Goal: Transaction & Acquisition: Purchase product/service

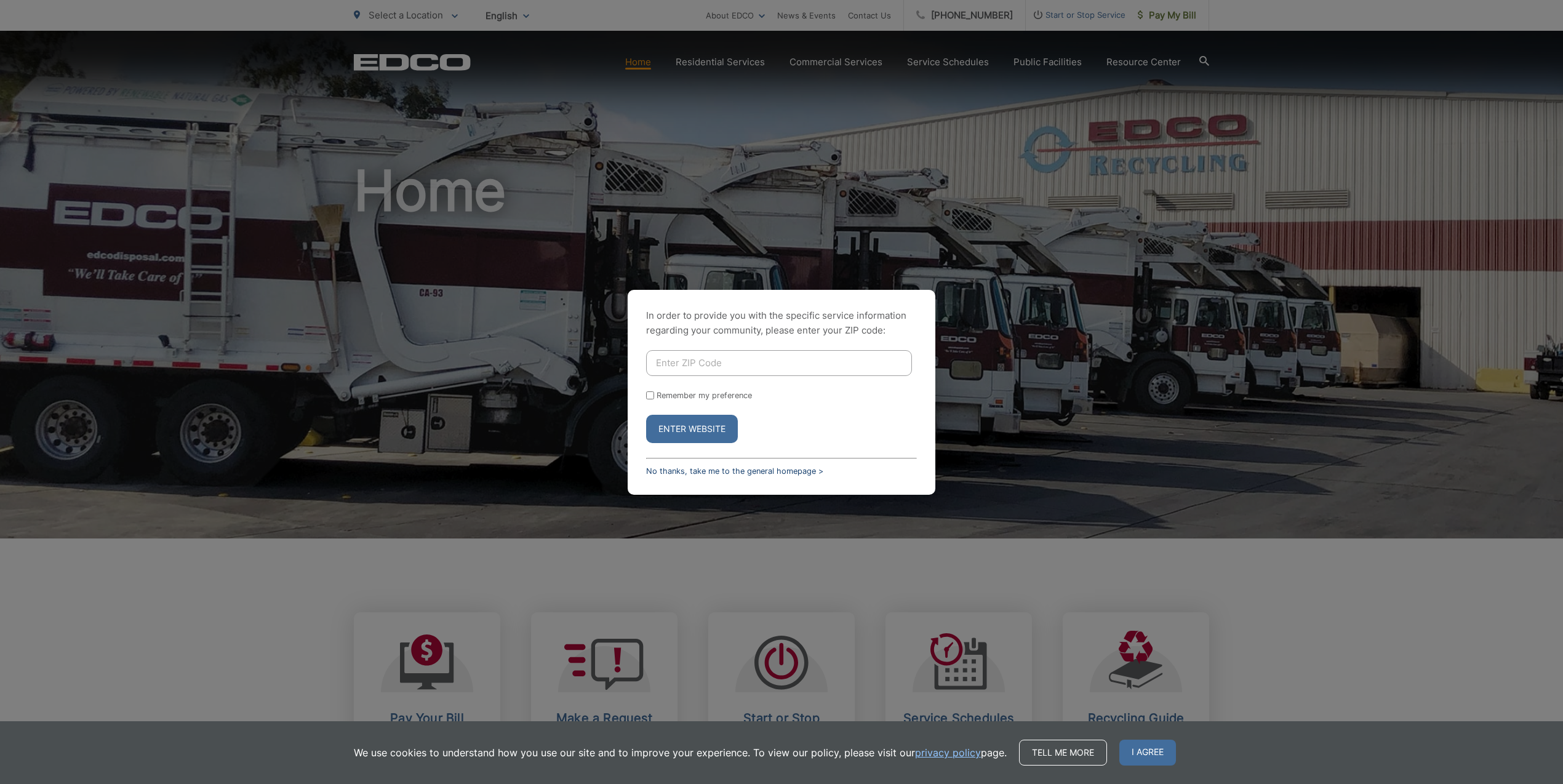
click at [794, 467] on link "No thanks, take me to the general homepage >" at bounding box center [735, 471] width 177 height 10
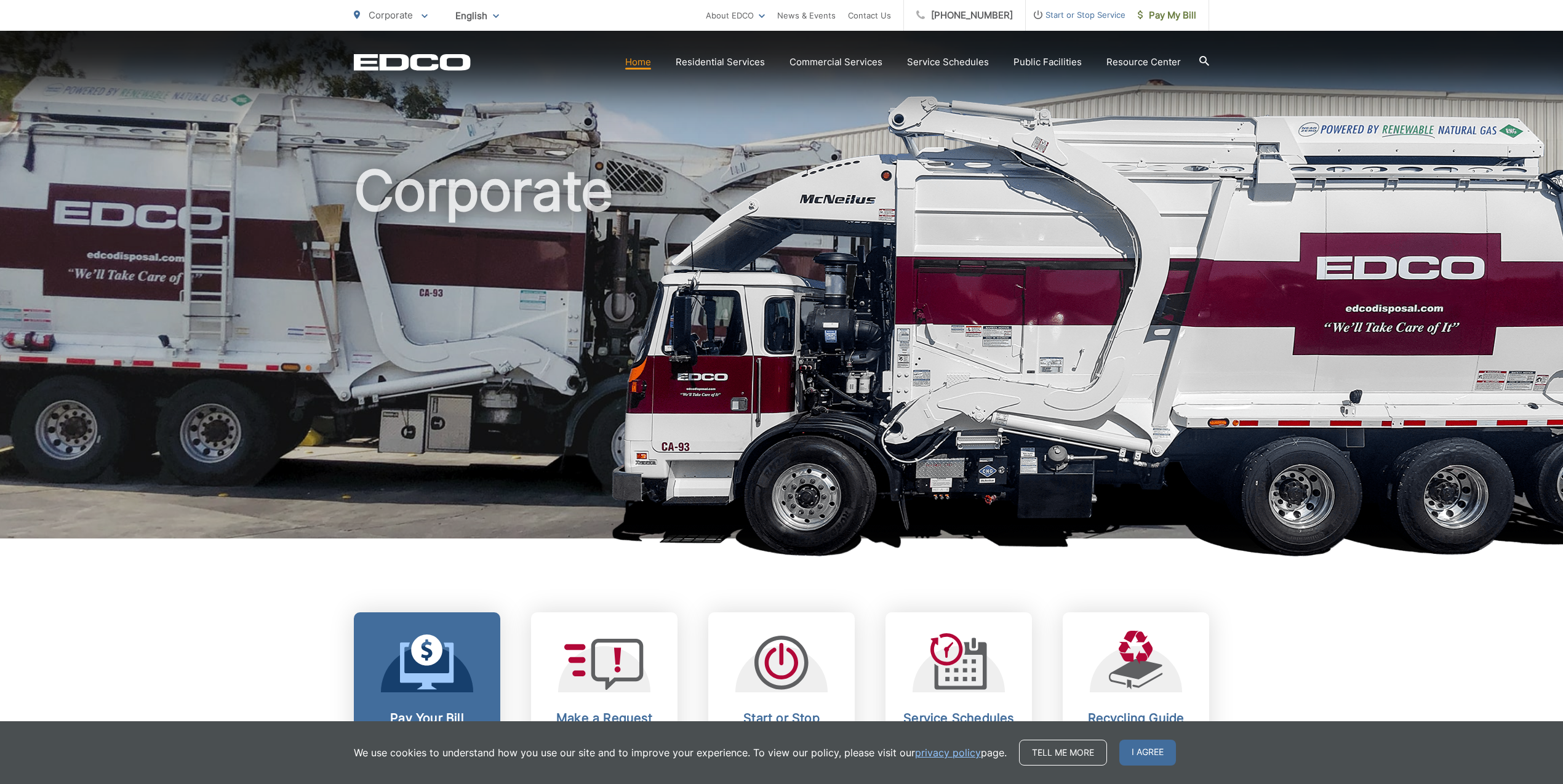
click at [431, 669] on icon at bounding box center [426, 662] width 54 height 55
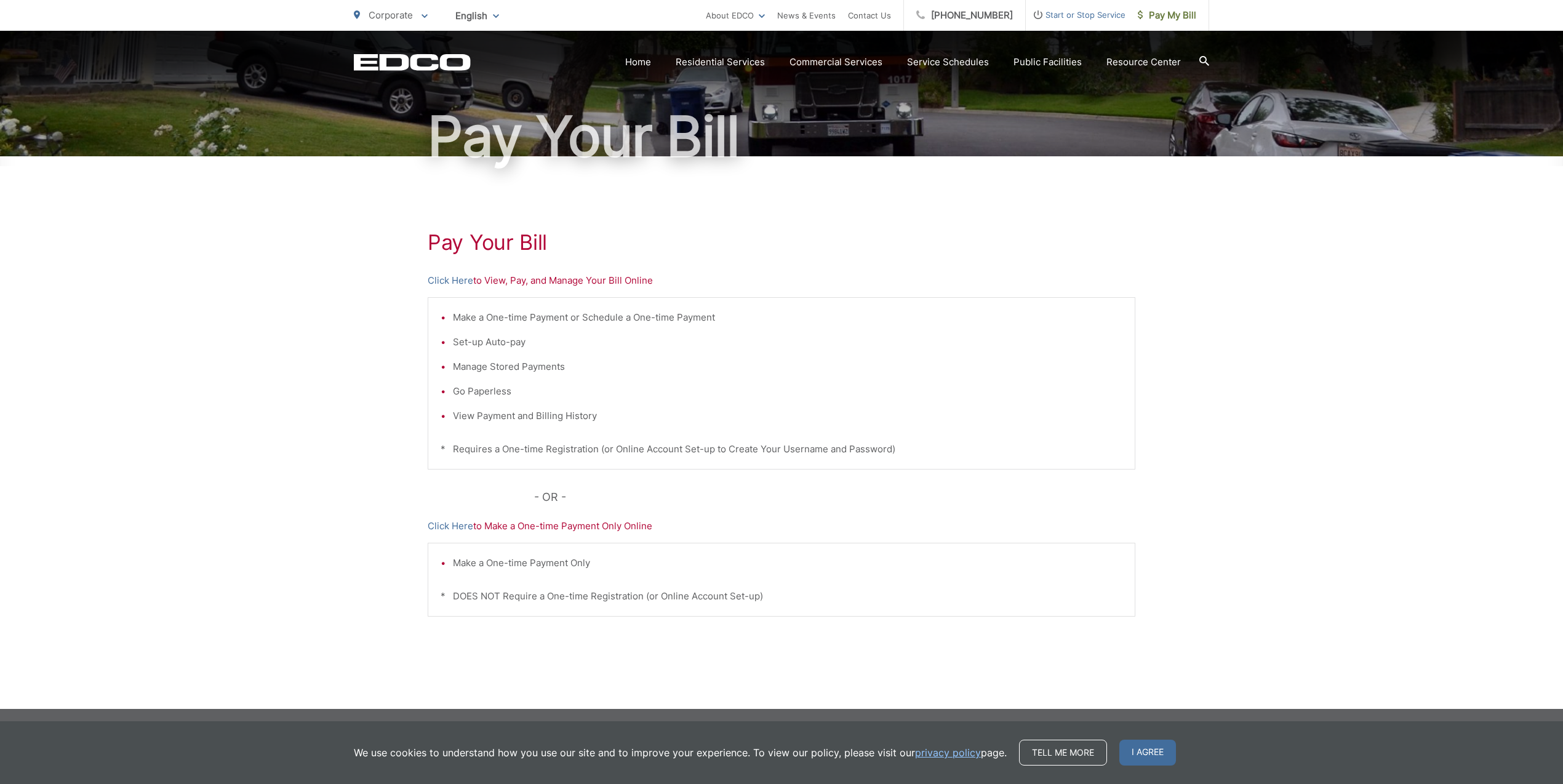
scroll to position [91, 0]
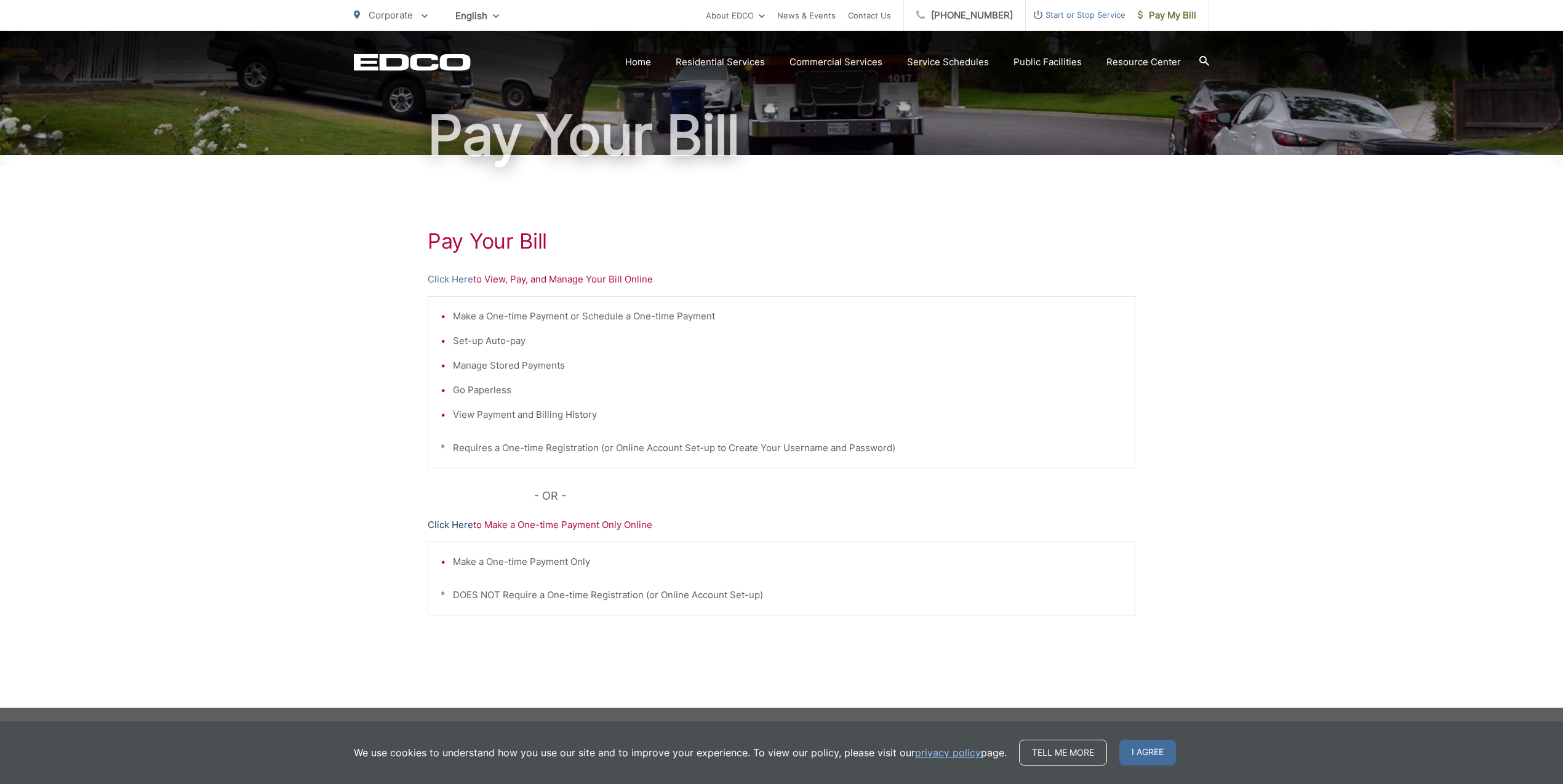
click at [454, 525] on link "Click Here" at bounding box center [451, 525] width 46 height 15
